Goal: Task Accomplishment & Management: Complete application form

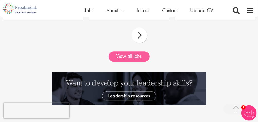
scroll to position [529, 0]
click at [139, 51] on link "View all jobs" at bounding box center [129, 56] width 41 height 10
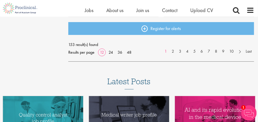
scroll to position [759, 0]
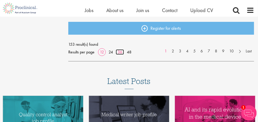
click at [121, 50] on link "36" at bounding box center [120, 51] width 8 height 5
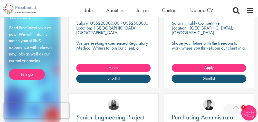
scroll to position [355, 0]
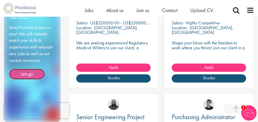
click at [34, 80] on link "Lets go" at bounding box center [27, 74] width 36 height 11
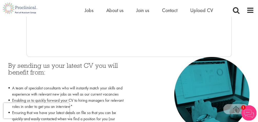
scroll to position [180, 0]
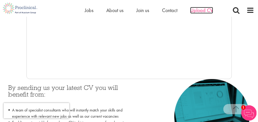
click at [199, 8] on span "Upload CV" at bounding box center [201, 10] width 23 height 7
